Goal: Task Accomplishment & Management: Manage account settings

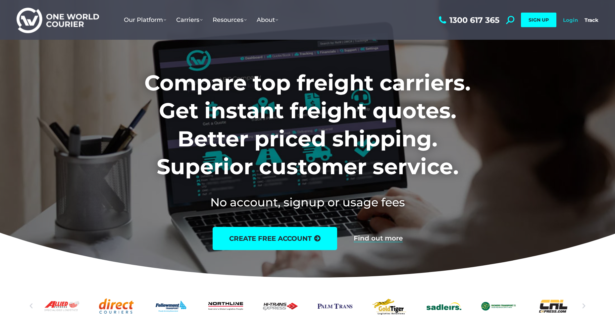
click at [570, 20] on link "Login" at bounding box center [570, 20] width 15 height 6
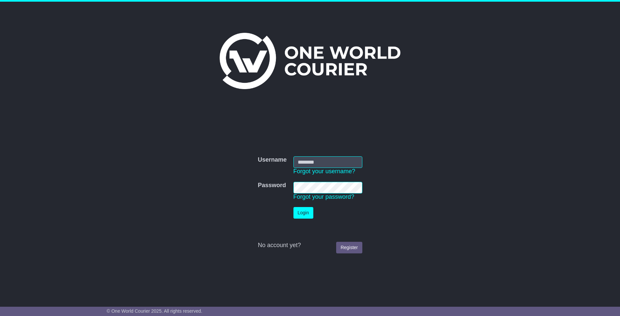
type input "**********"
click at [304, 214] on button "Login" at bounding box center [303, 213] width 20 height 12
